Goal: Task Accomplishment & Management: Manage account settings

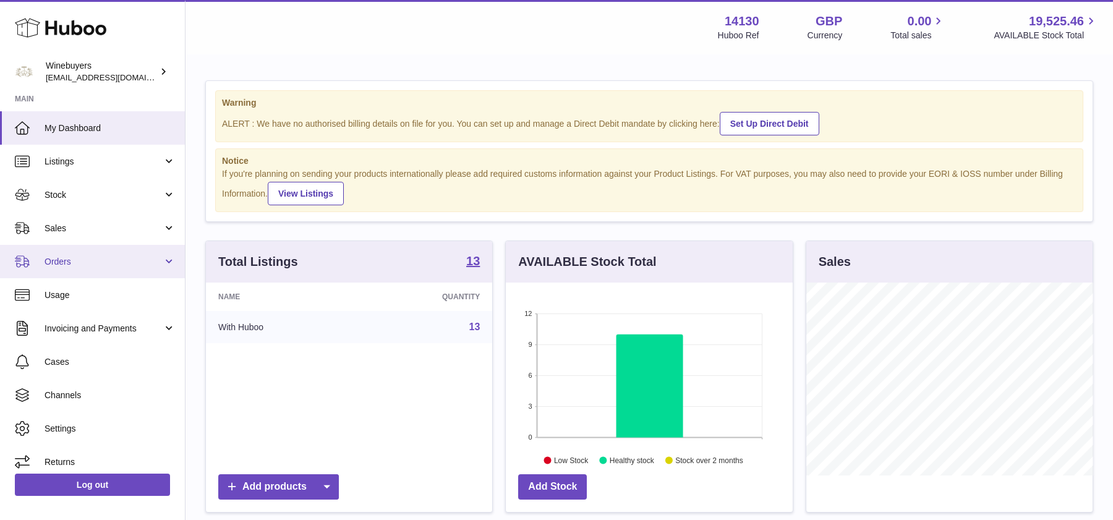
click at [119, 253] on link "Orders" at bounding box center [92, 261] width 185 height 33
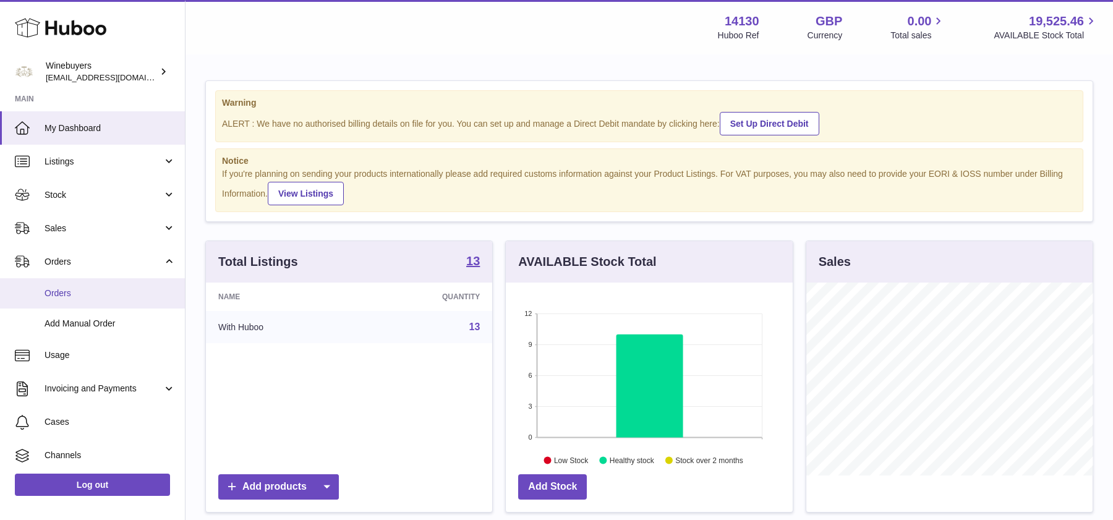
click at [119, 295] on span "Orders" at bounding box center [110, 293] width 131 height 12
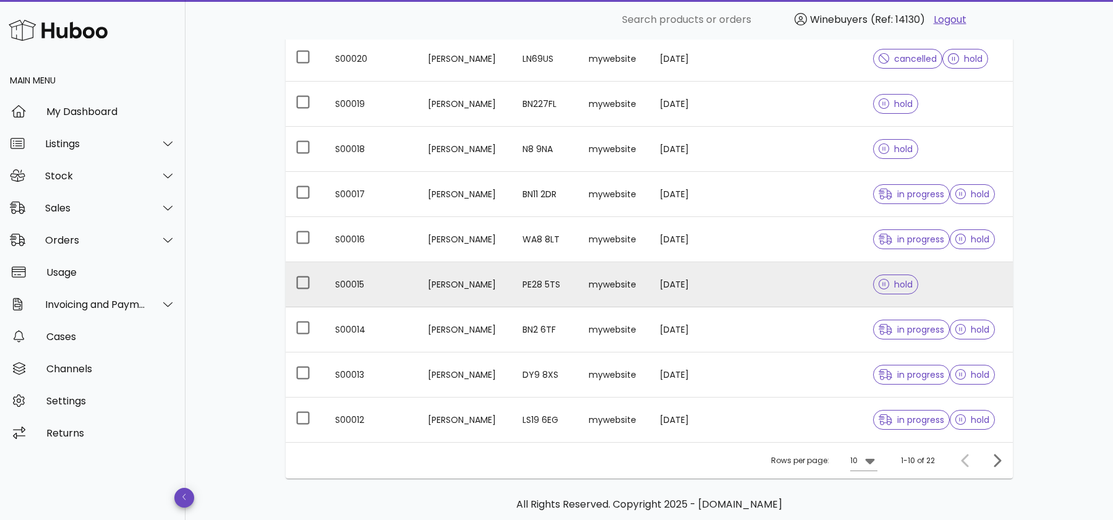
scroll to position [90, 0]
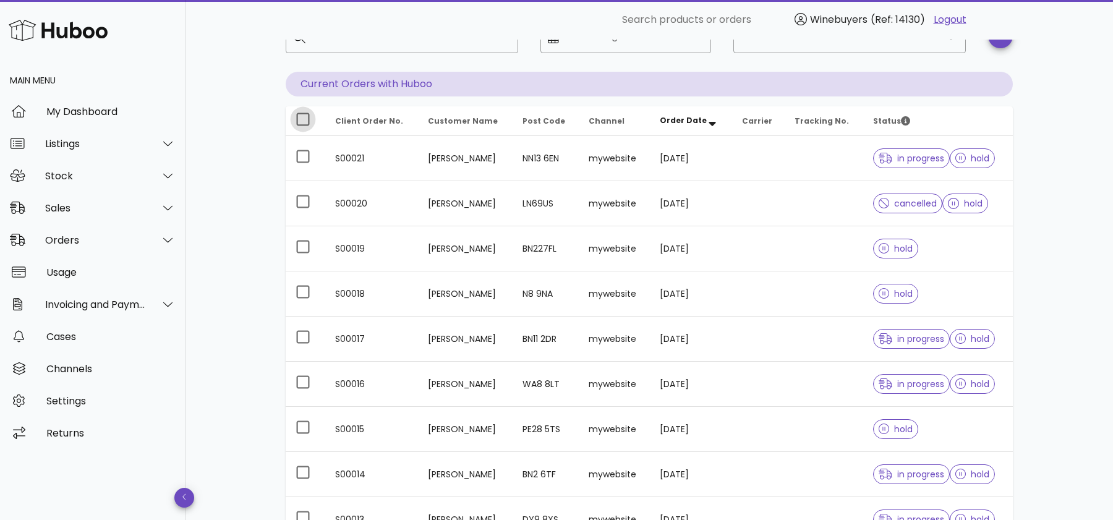
click at [303, 114] on div at bounding box center [302, 119] width 21 height 21
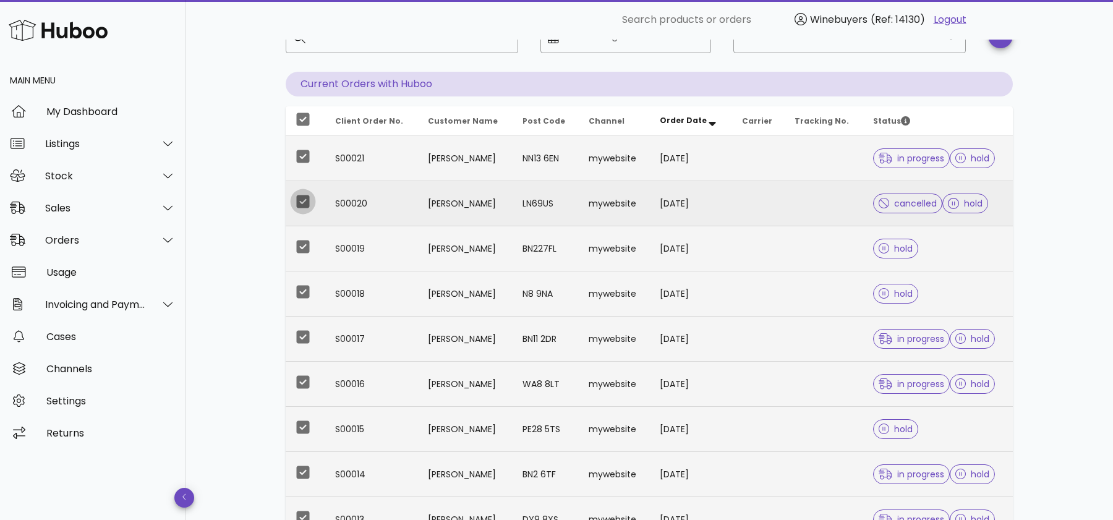
click at [305, 204] on div at bounding box center [302, 201] width 21 height 21
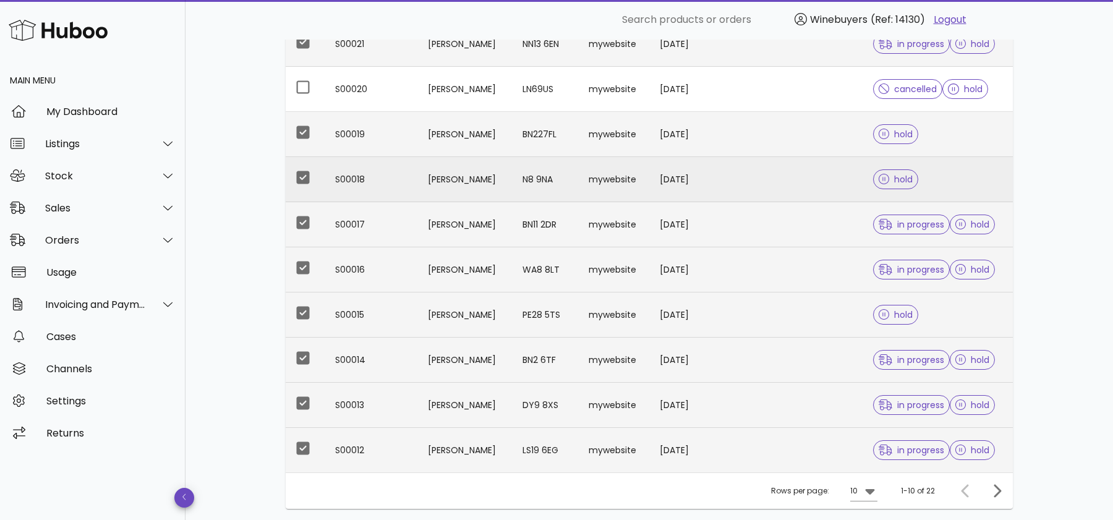
scroll to position [291, 0]
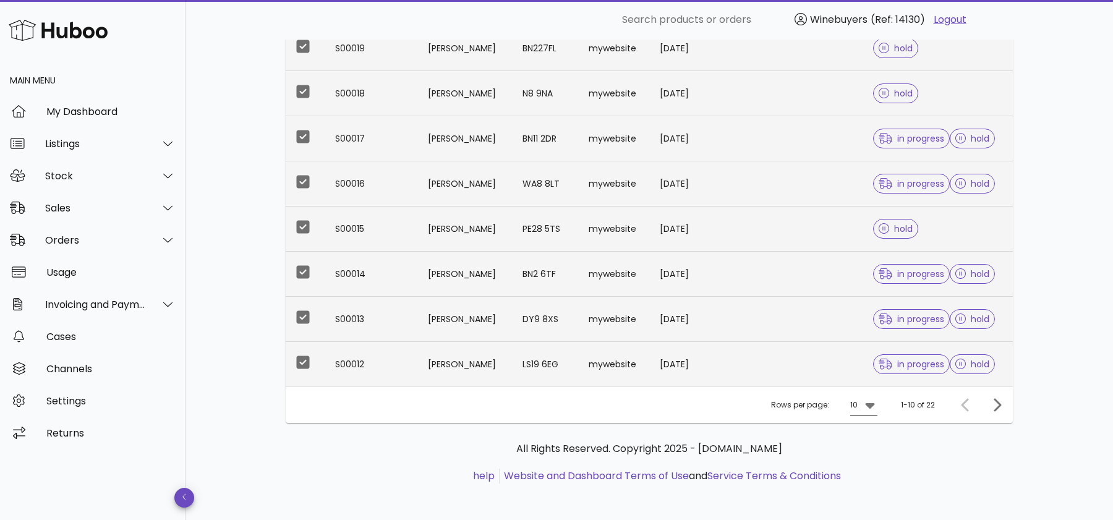
click at [867, 403] on icon at bounding box center [869, 406] width 9 height 6
click at [875, 479] on div "50" at bounding box center [867, 472] width 32 height 30
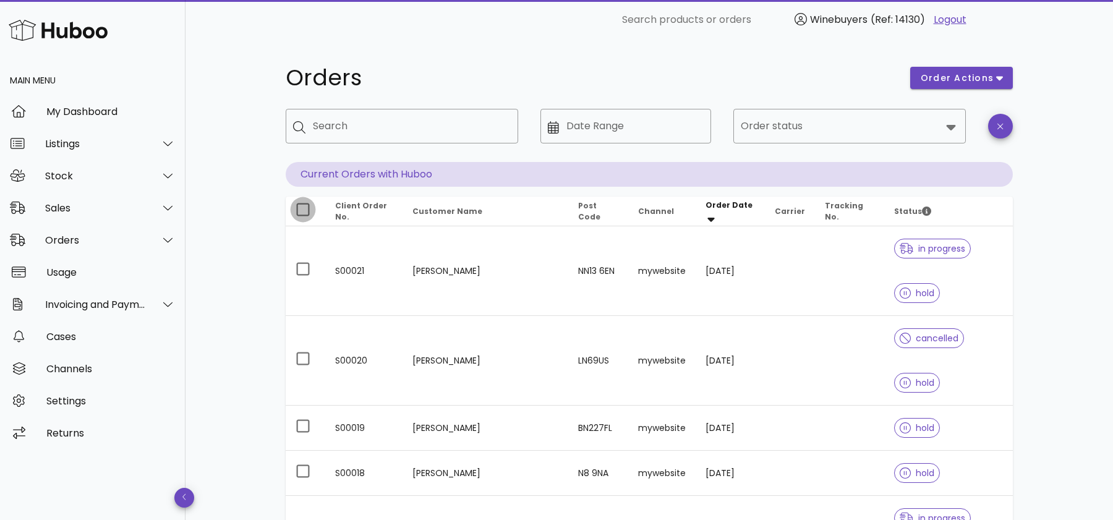
click at [299, 211] on div at bounding box center [302, 209] width 21 height 21
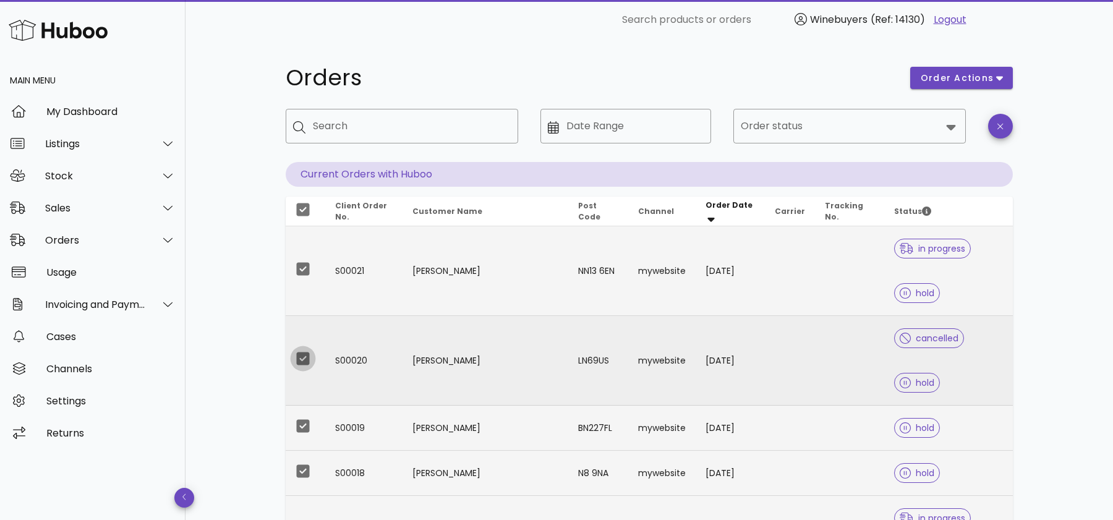
click at [305, 348] on div at bounding box center [302, 358] width 21 height 21
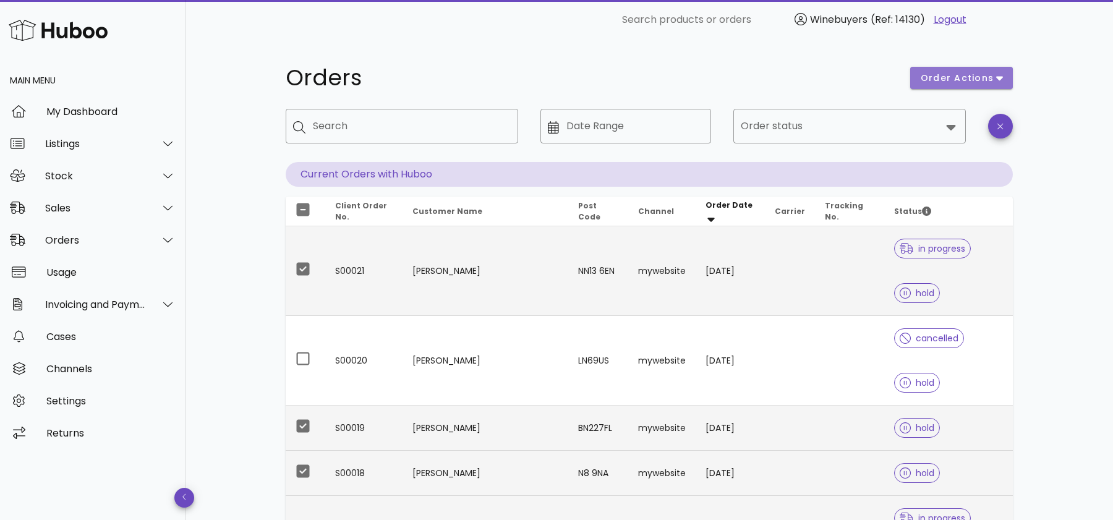
click at [996, 79] on icon "button" at bounding box center [999, 77] width 7 height 11
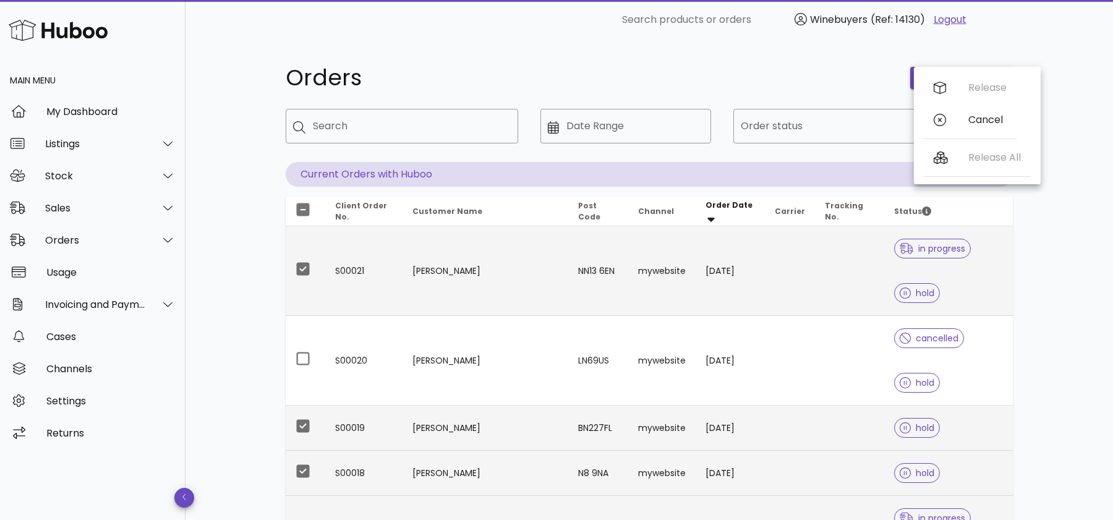
click at [778, 62] on div "Orders" at bounding box center [590, 77] width 624 height 37
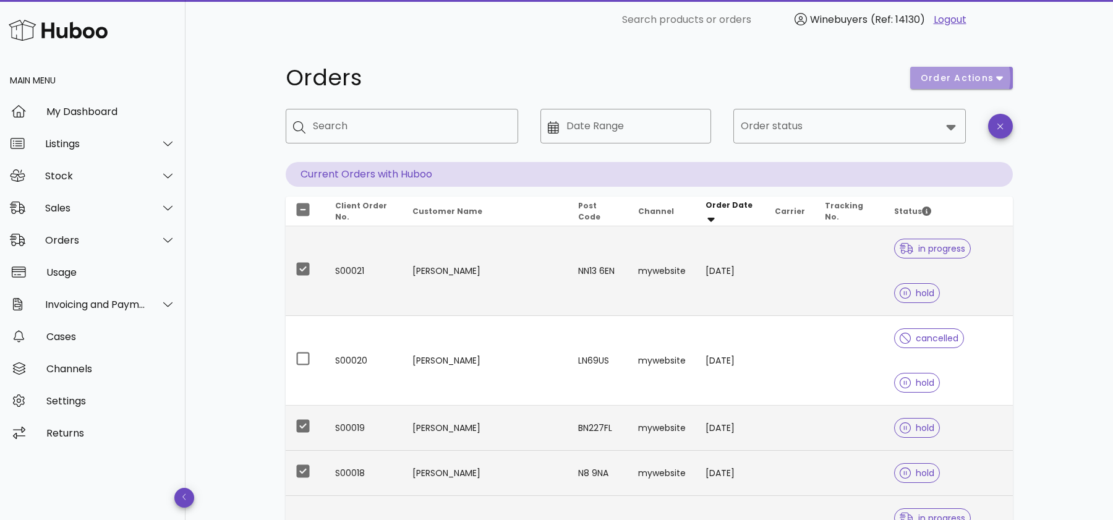
click at [952, 83] on span "order actions" at bounding box center [957, 78] width 74 height 13
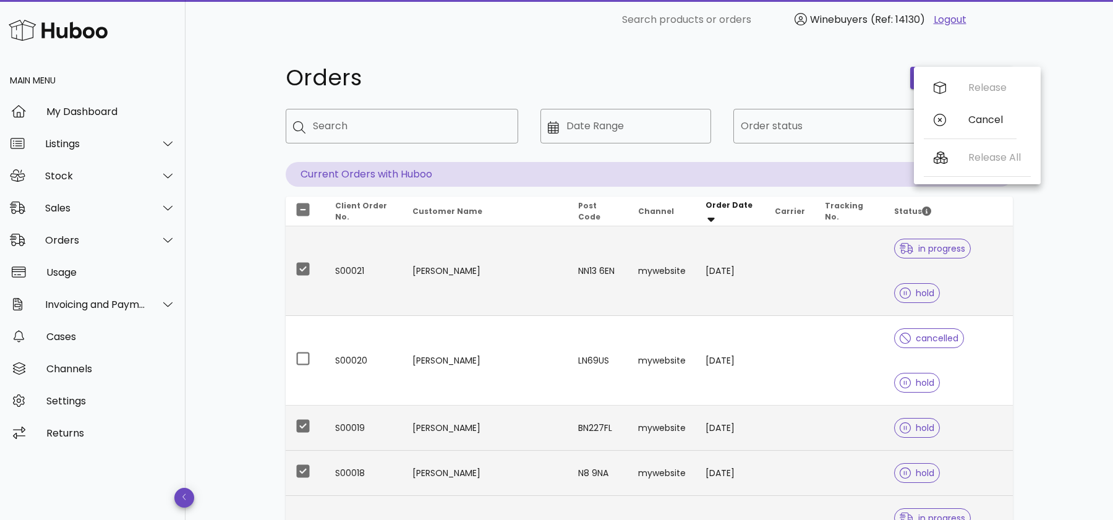
click at [813, 82] on h1 "Orders" at bounding box center [590, 78] width 609 height 22
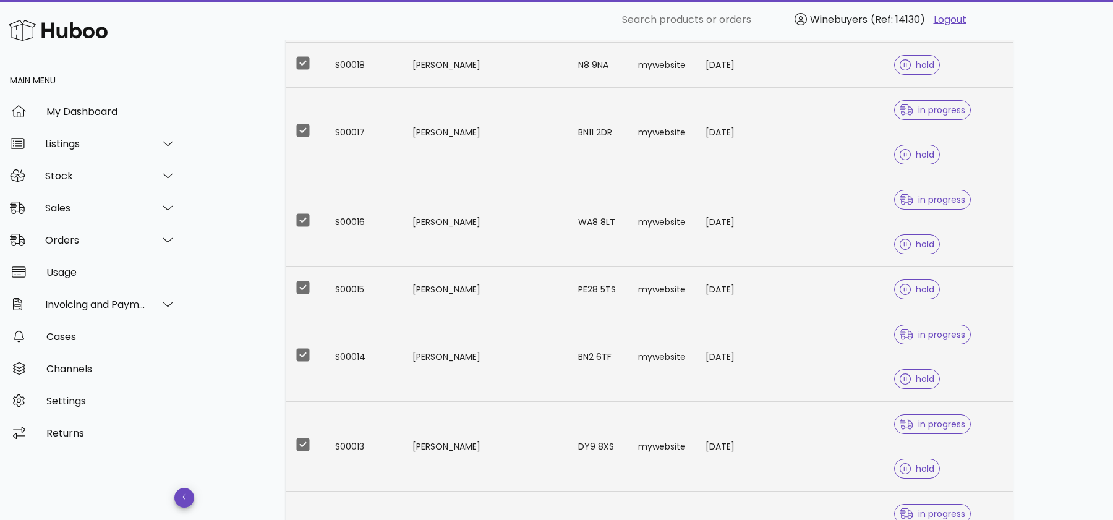
scroll to position [829, 0]
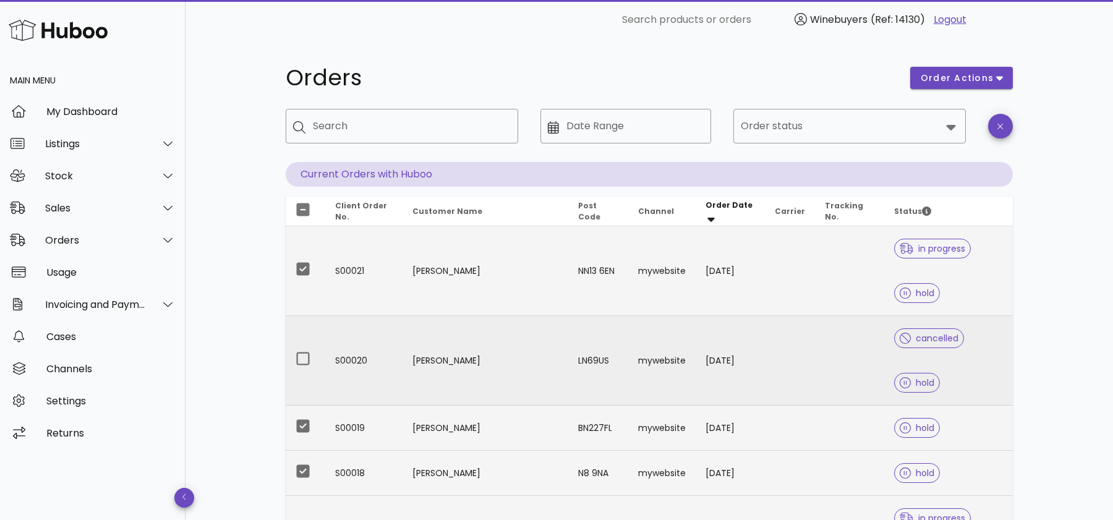
click at [453, 316] on td "Donna Gray" at bounding box center [485, 361] width 166 height 90
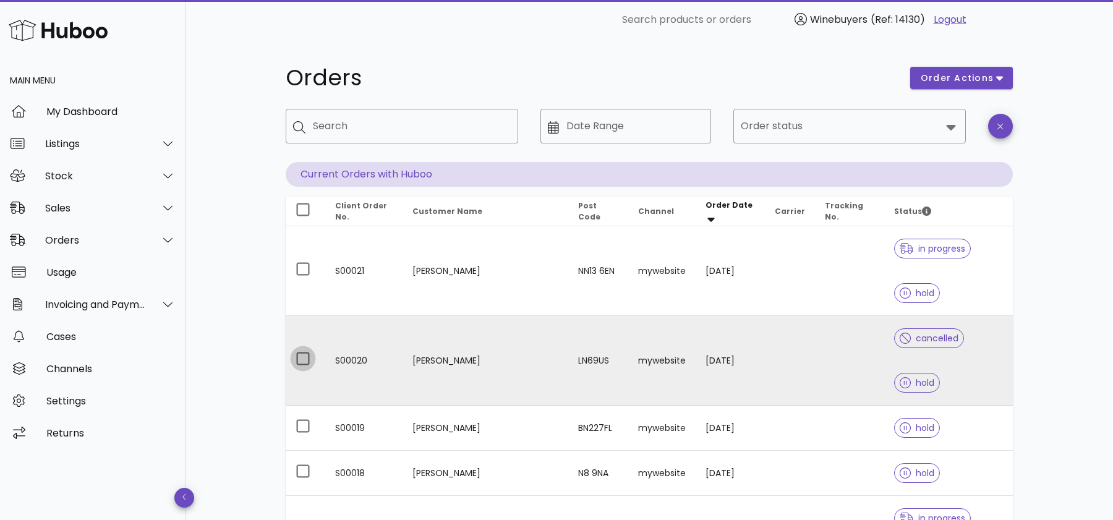
click at [301, 348] on div at bounding box center [302, 358] width 21 height 21
click at [1006, 80] on button "order actions" at bounding box center [961, 78] width 103 height 22
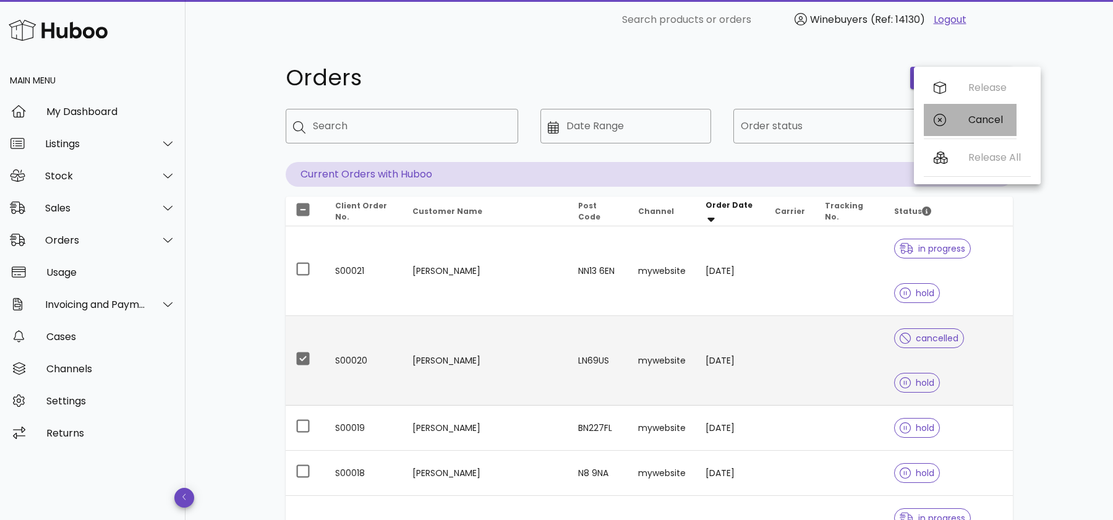
click at [999, 124] on div "Cancel" at bounding box center [987, 120] width 38 height 12
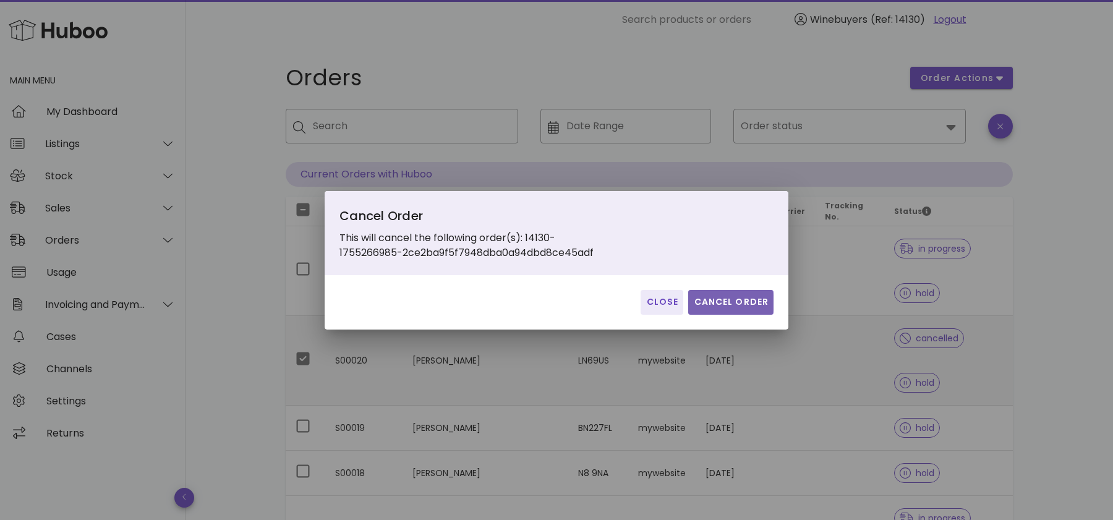
click at [745, 307] on span "Cancel Order" at bounding box center [730, 301] width 75 height 13
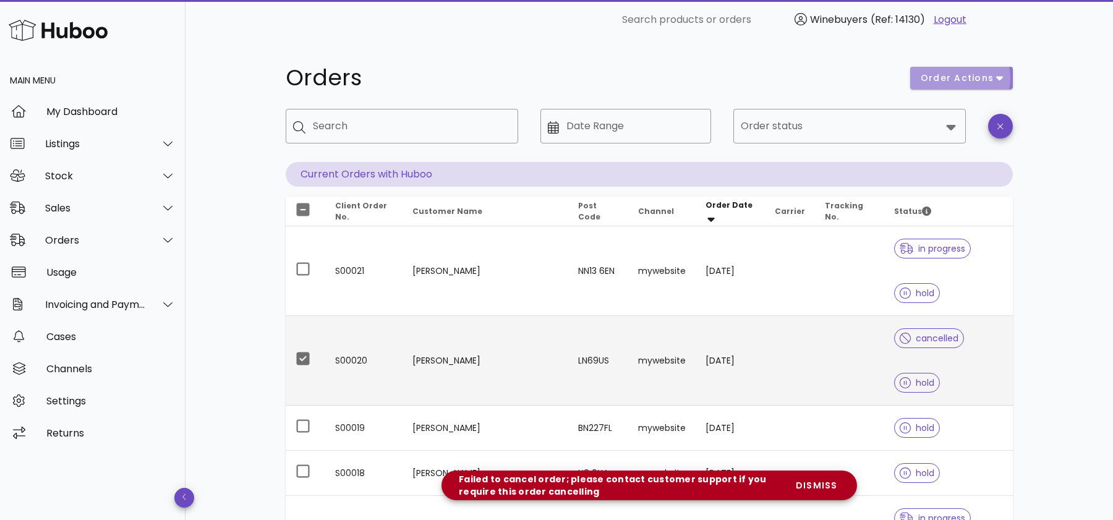
click at [970, 69] on button "order actions" at bounding box center [961, 78] width 103 height 22
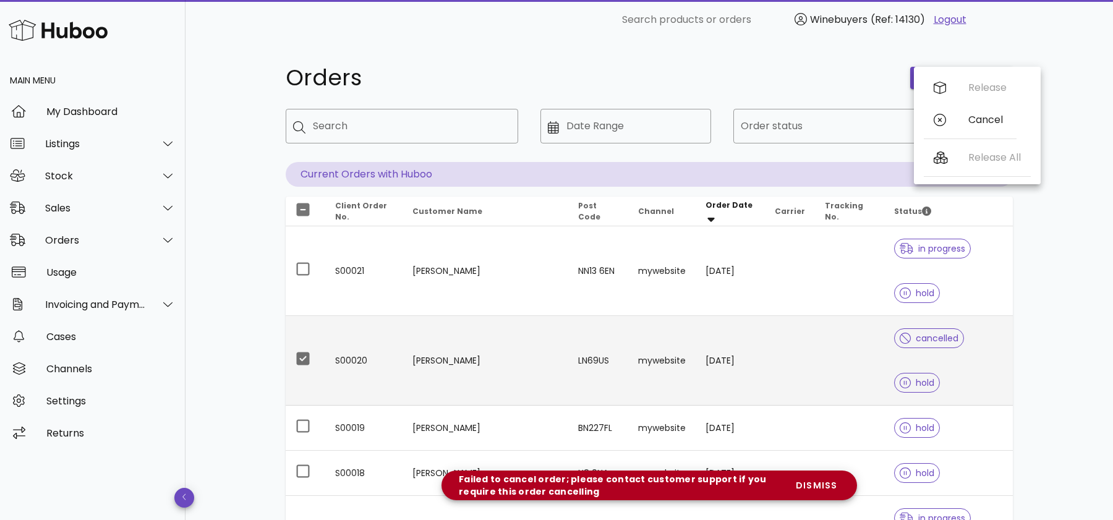
click at [475, 61] on div "Orders" at bounding box center [590, 77] width 624 height 37
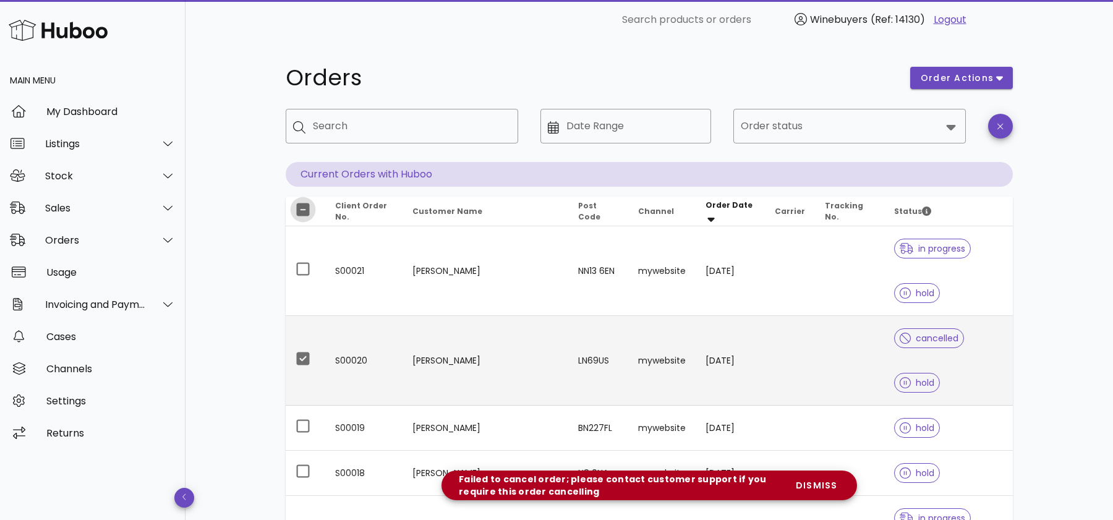
click at [308, 206] on div at bounding box center [302, 209] width 21 height 21
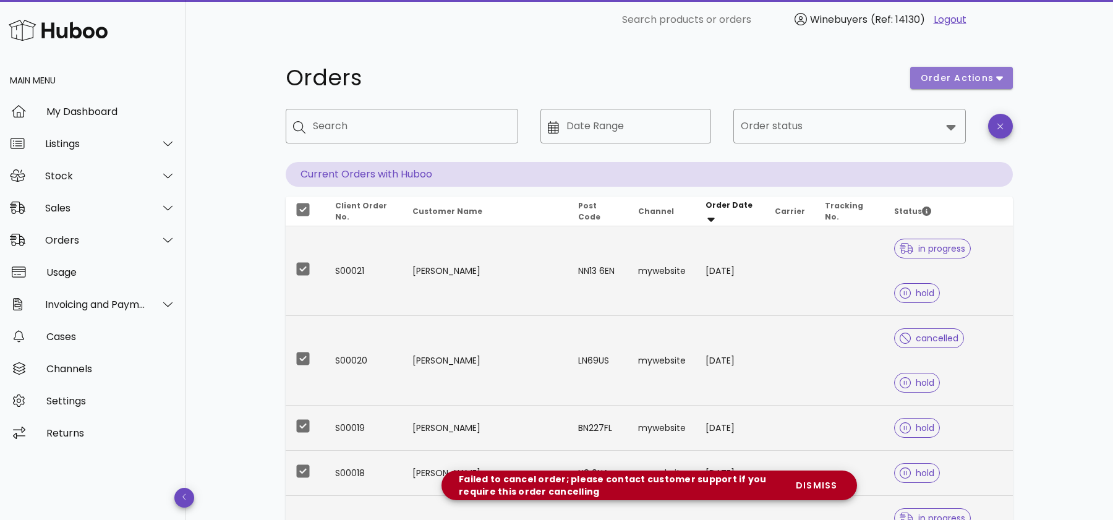
click at [998, 80] on icon "button" at bounding box center [999, 77] width 7 height 11
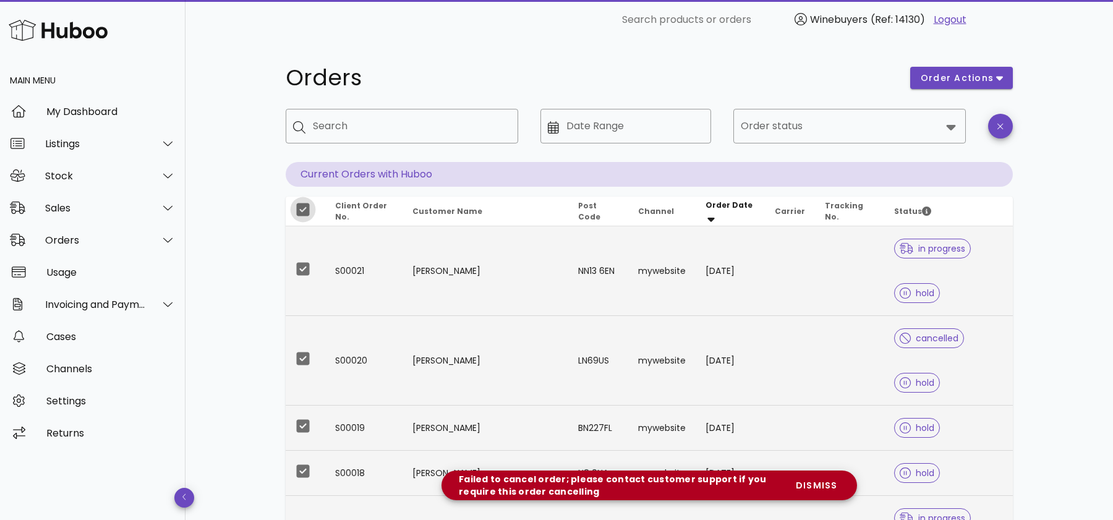
click at [305, 210] on div at bounding box center [302, 209] width 21 height 21
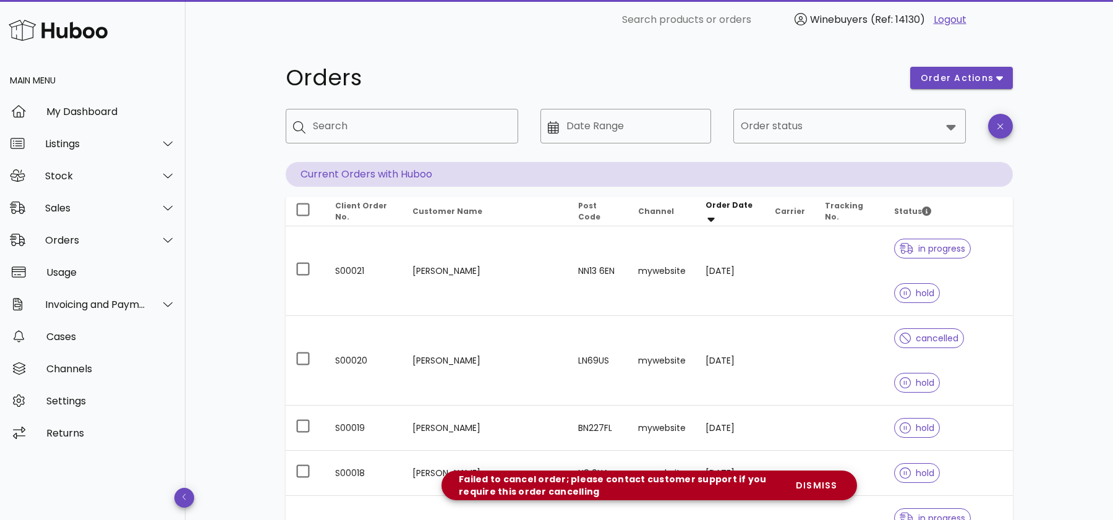
click at [973, 65] on div "order actions" at bounding box center [960, 77] width 117 height 37
click at [960, 81] on span "order actions" at bounding box center [957, 78] width 74 height 13
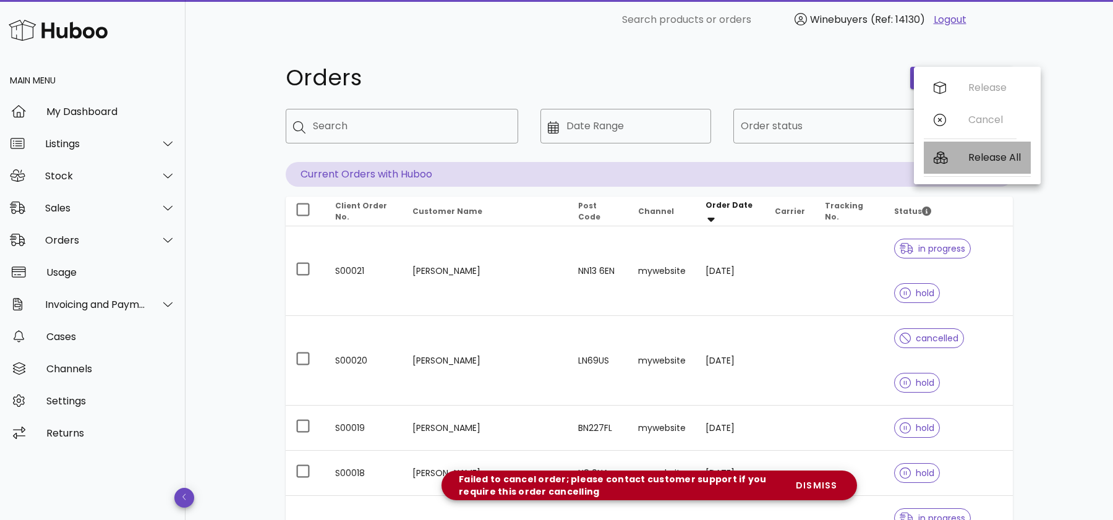
click at [977, 154] on div "Release All" at bounding box center [994, 157] width 53 height 12
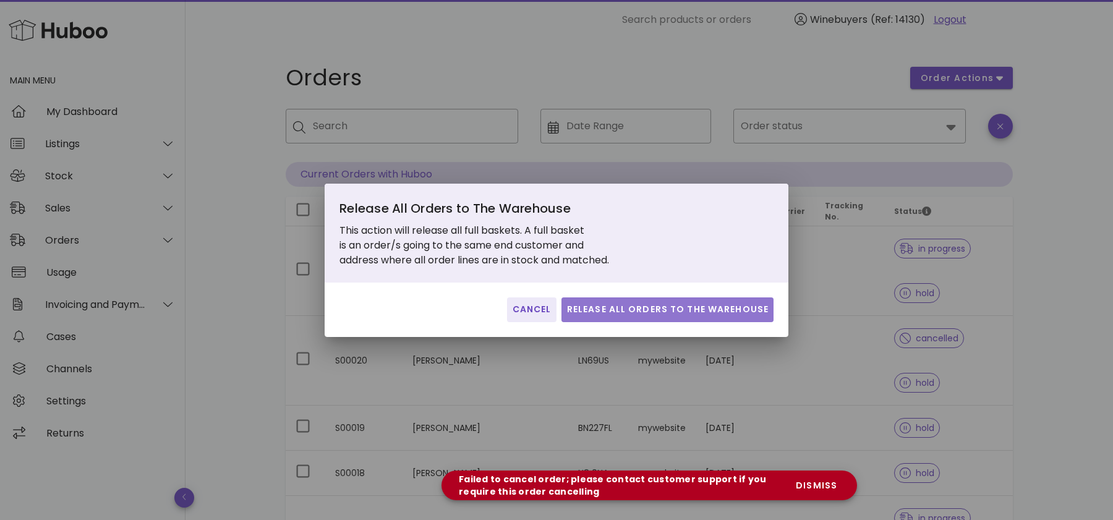
click at [629, 315] on span "Release All Orders to The Warehouse" at bounding box center [667, 309] width 202 height 13
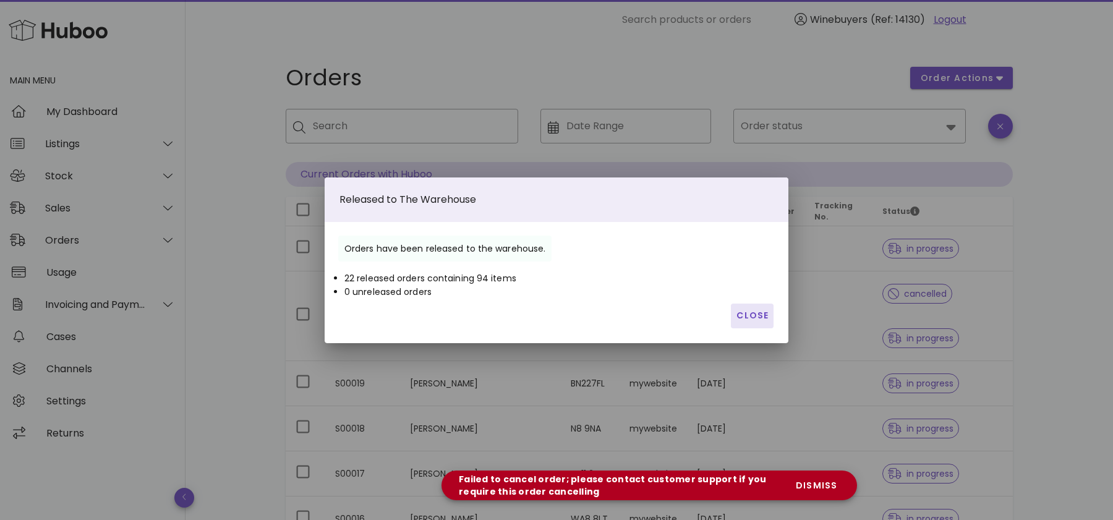
click at [732, 311] on button "Close" at bounding box center [752, 315] width 43 height 25
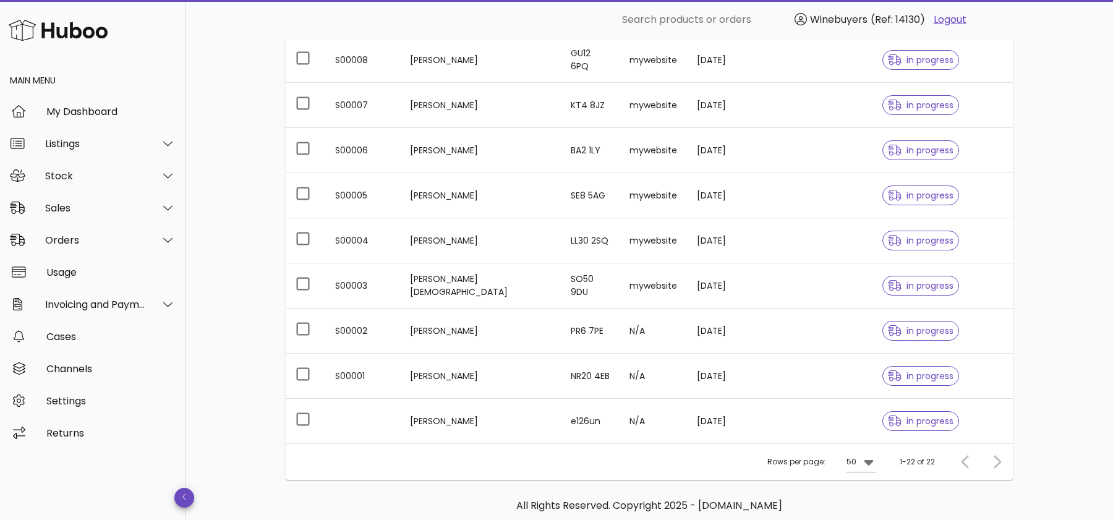
scroll to position [829, 0]
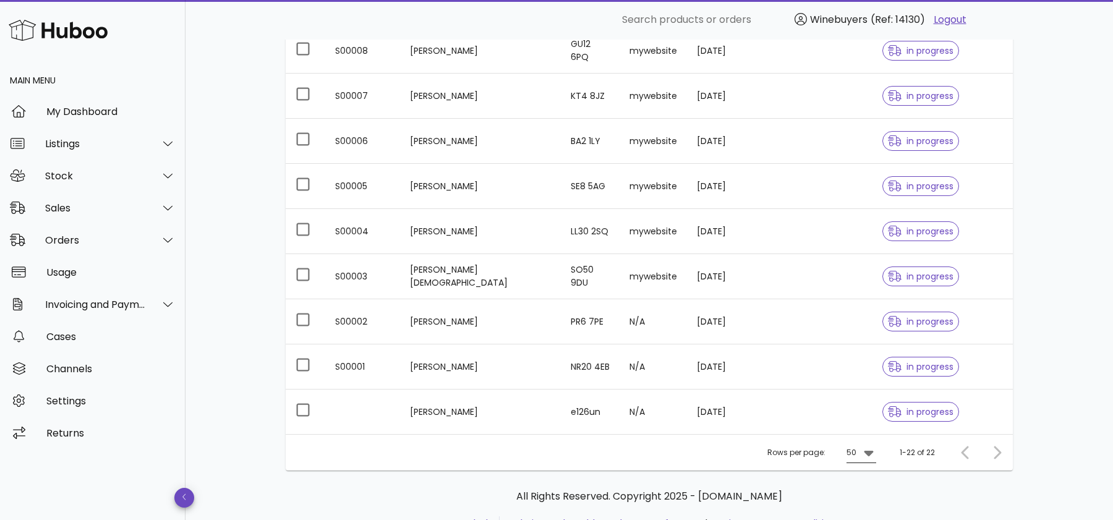
click at [862, 445] on icon at bounding box center [868, 452] width 15 height 15
click at [948, 489] on div "All Rights Reserved. Copyright 2025 - huboo.co.uk help Website and Dashboard Te…" at bounding box center [648, 510] width 707 height 42
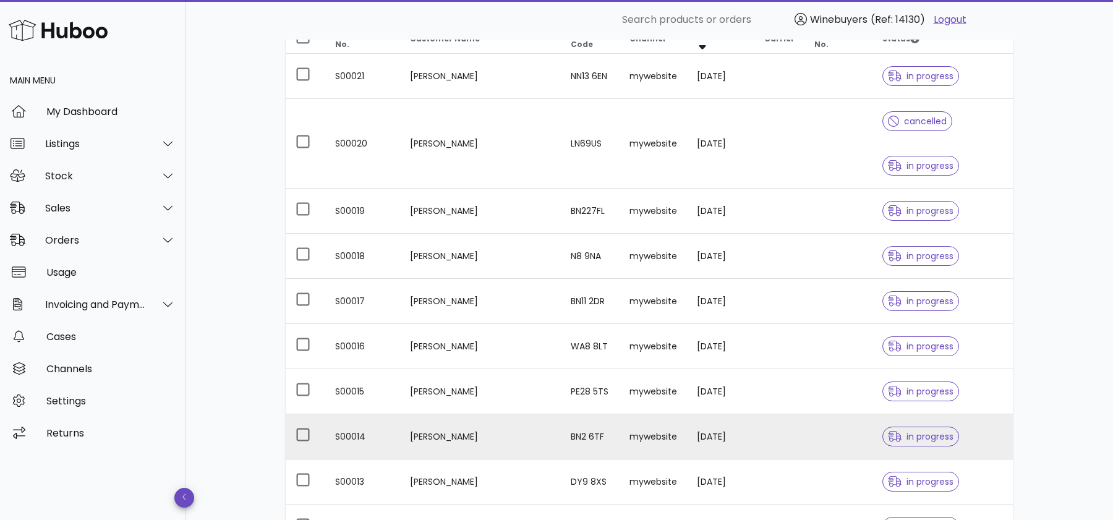
scroll to position [0, 0]
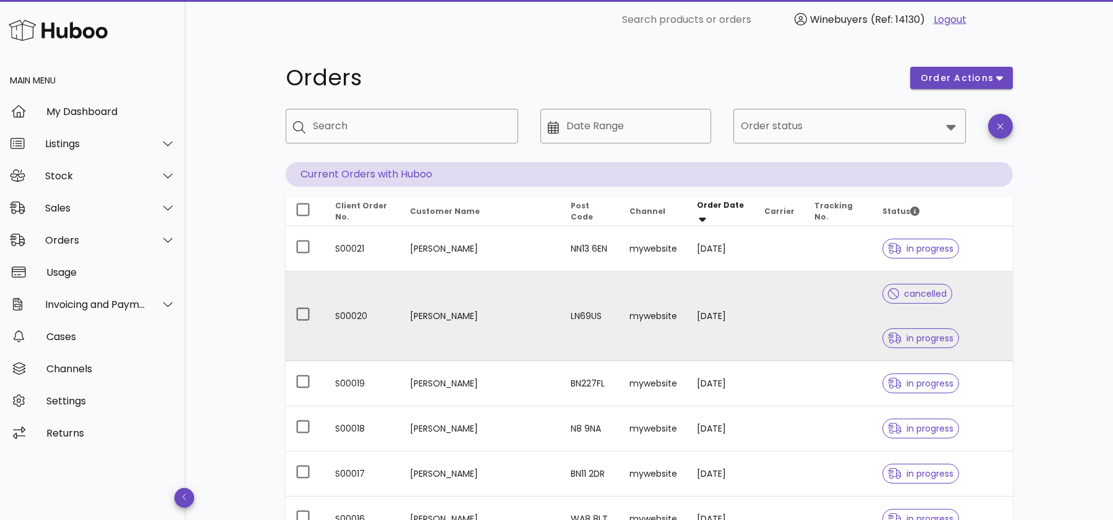
click at [378, 295] on td "S00020" at bounding box center [362, 316] width 75 height 90
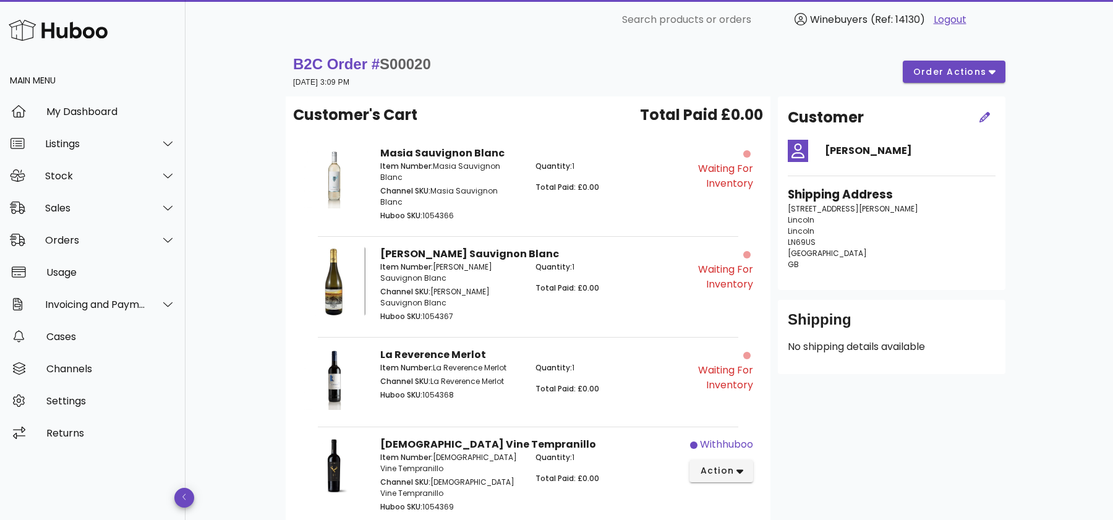
click at [988, 83] on div "B2C Order # S00020 15 August 2025 at 3:09 PM order actions" at bounding box center [649, 71] width 712 height 35
click at [992, 73] on icon "button" at bounding box center [991, 72] width 7 height 4
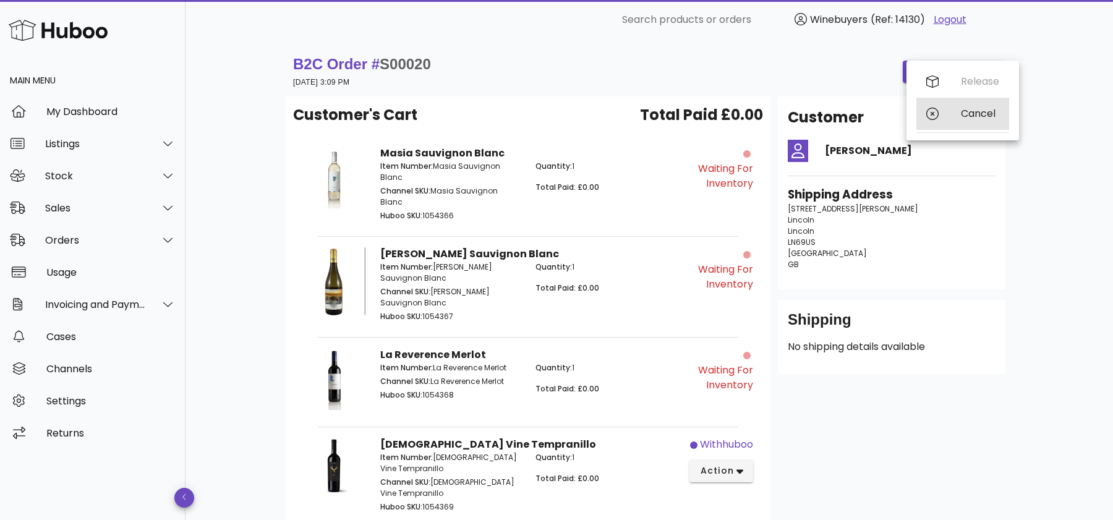
click at [972, 115] on div "Cancel" at bounding box center [980, 114] width 38 height 12
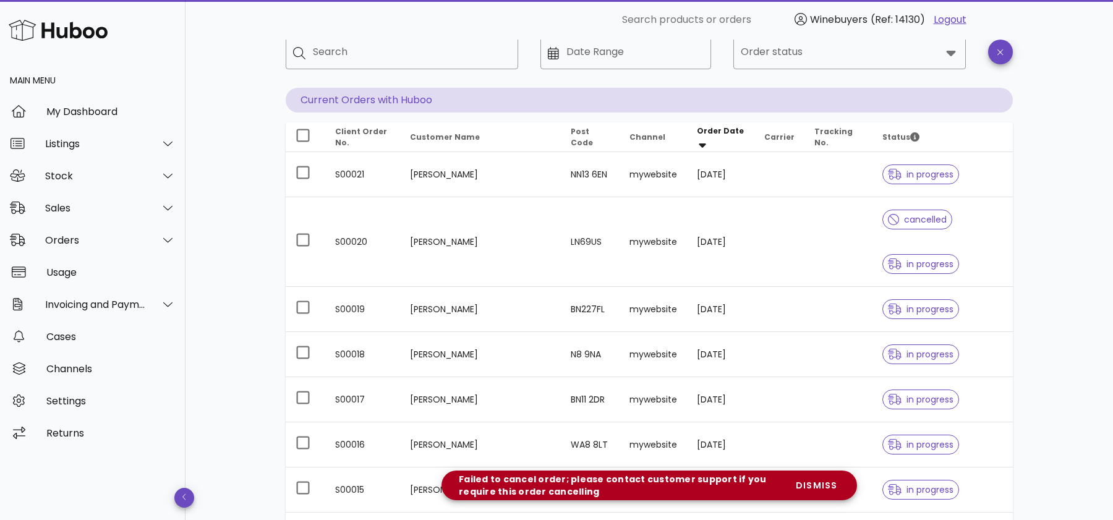
scroll to position [96, 0]
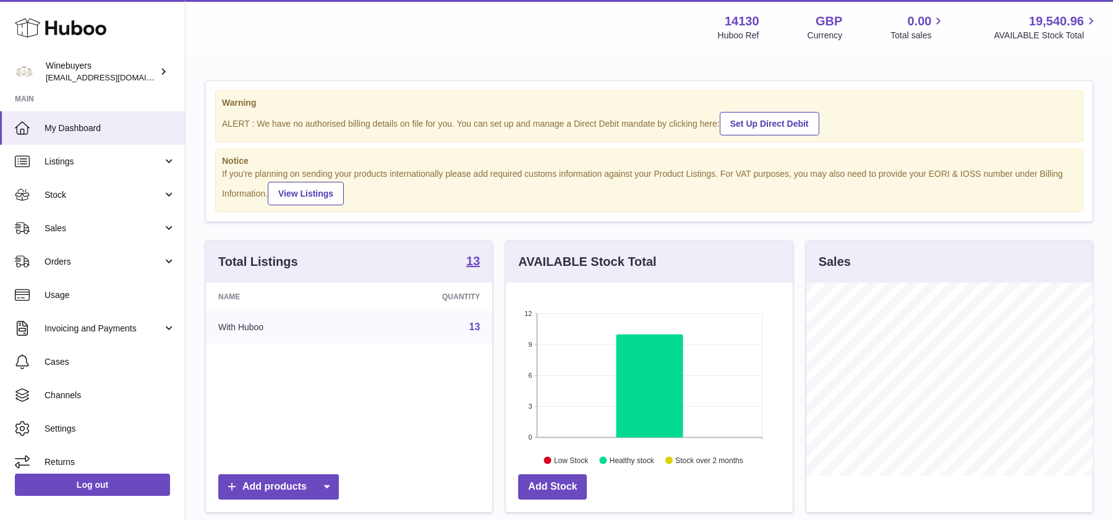
scroll to position [192, 286]
click at [100, 265] on span "Orders" at bounding box center [104, 262] width 118 height 12
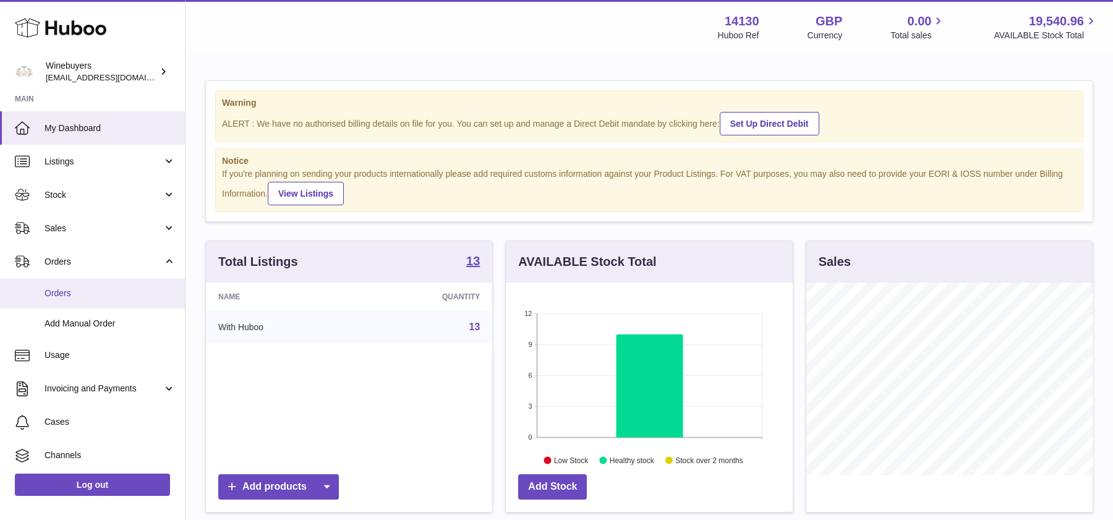
click at [87, 296] on span "Orders" at bounding box center [110, 293] width 131 height 12
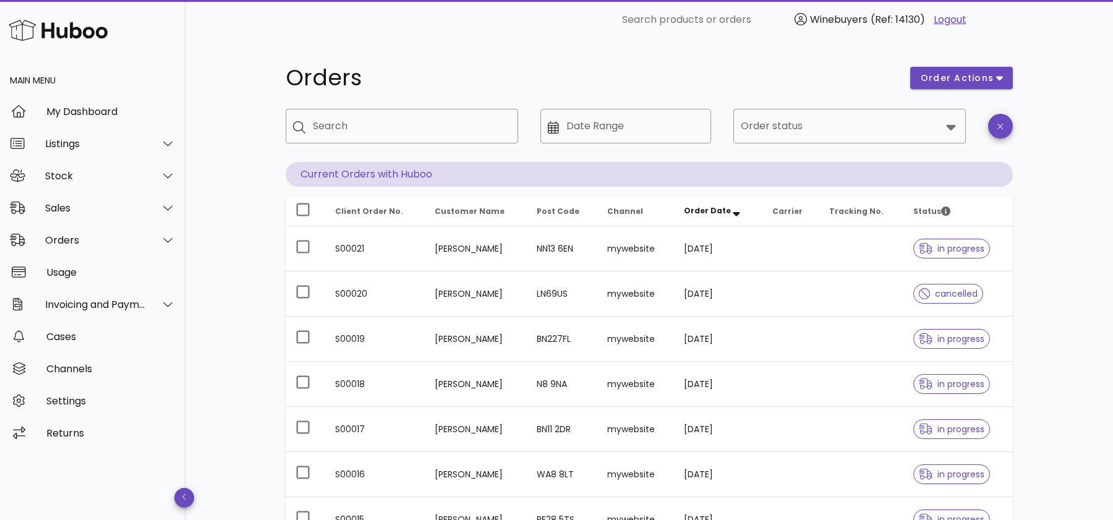
scroll to position [291, 0]
